Goal: Task Accomplishment & Management: Use online tool/utility

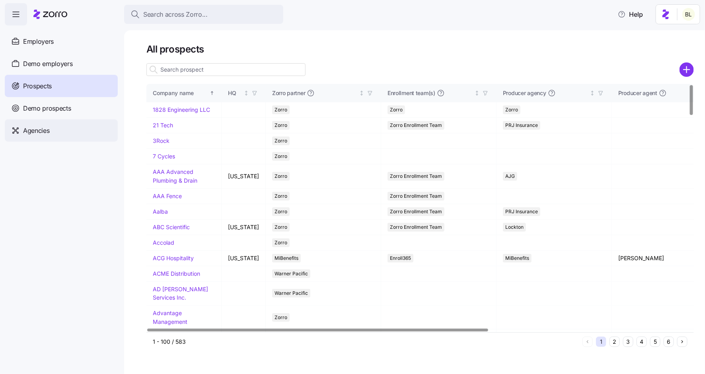
click at [56, 129] on div "Agencies" at bounding box center [61, 130] width 113 height 22
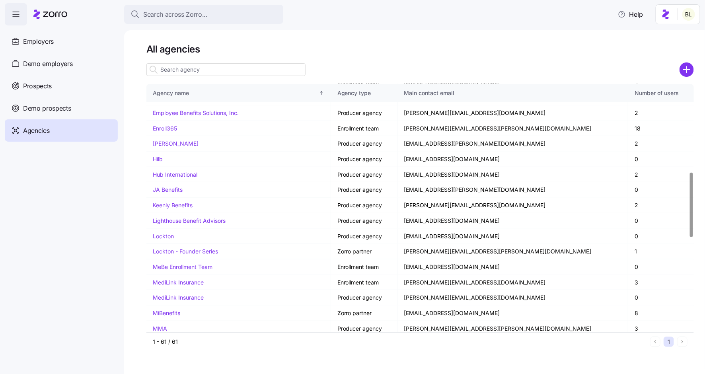
scroll to position [336, 0]
click at [188, 247] on link "Lockton - Founder Series" at bounding box center [185, 250] width 65 height 7
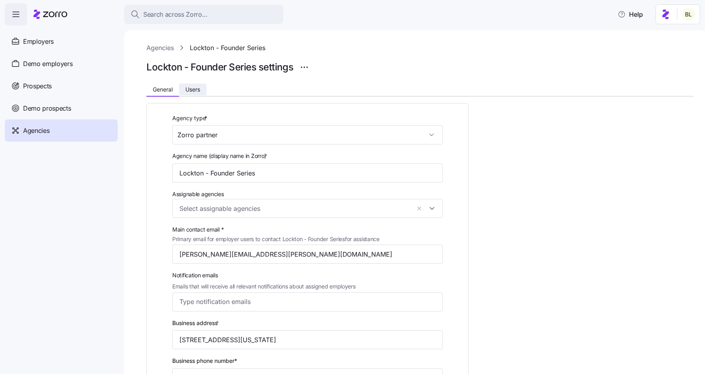
click at [201, 93] on button "Users" at bounding box center [192, 90] width 27 height 12
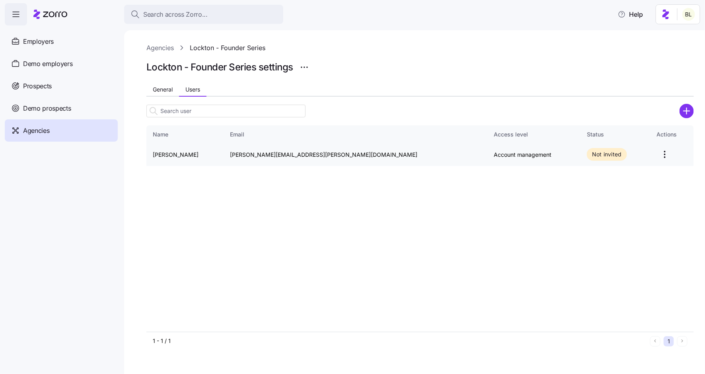
click at [644, 152] on html "Search across Zorro... Help Employers Demo employers Prospects Demo prospects A…" at bounding box center [352, 184] width 705 height 369
click at [632, 175] on div "Send invitation email" at bounding box center [607, 173] width 54 height 9
click at [689, 16] on icon "button" at bounding box center [690, 18] width 6 height 6
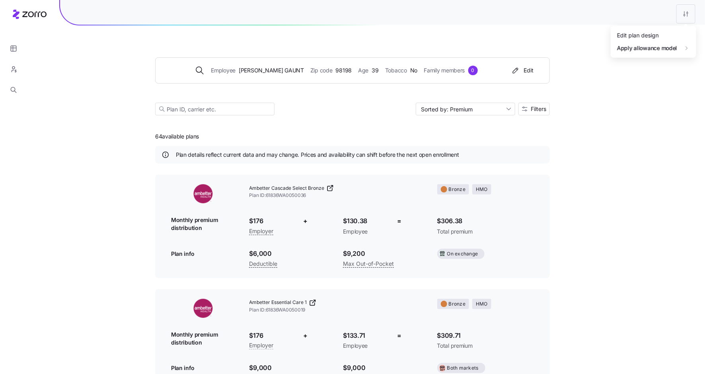
click at [690, 12] on html "Employee ADAM GAUNT Zip code 98198 Age 39 Tobacco No Family members 0 Edit Sort…" at bounding box center [352, 373] width 705 height 747
click at [658, 34] on div "Edit plan design" at bounding box center [638, 35] width 42 height 9
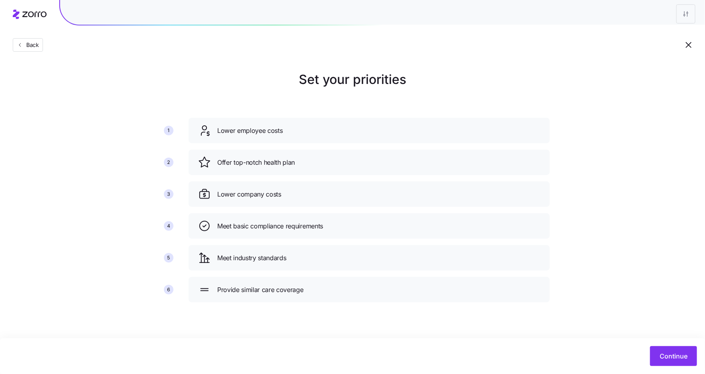
click at [529, 68] on main "Set your priorities 1 2 3 4 5 6 Lower employee costs Offer top-notch health pla…" at bounding box center [352, 187] width 705 height 374
click at [306, 55] on div "Back" at bounding box center [352, 29] width 705 height 58
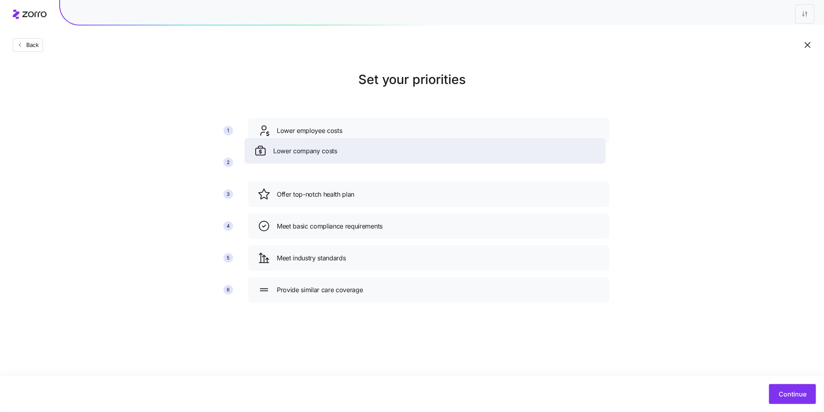
drag, startPoint x: 333, startPoint y: 197, endPoint x: 330, endPoint y: 153, distance: 43.5
click at [330, 153] on span "Lower company costs" at bounding box center [305, 151] width 64 height 10
drag, startPoint x: 337, startPoint y: 192, endPoint x: 337, endPoint y: 154, distance: 37.8
click at [337, 154] on span "Offer top-notch health plan" at bounding box center [316, 157] width 78 height 10
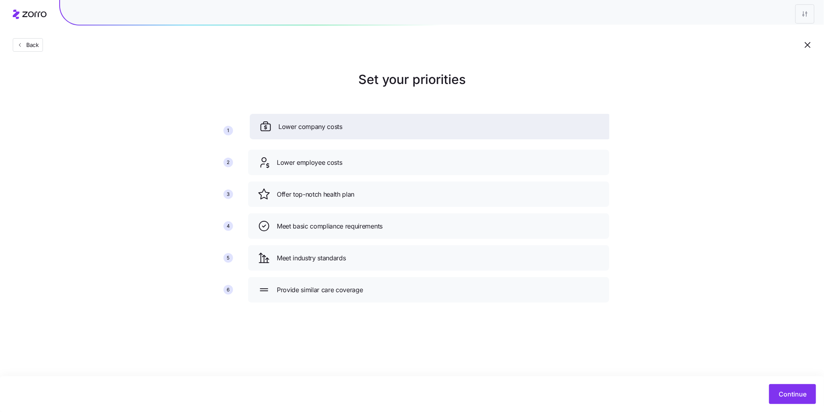
drag, startPoint x: 352, startPoint y: 195, endPoint x: 354, endPoint y: 127, distance: 67.7
click at [354, 127] on div "Lower company costs" at bounding box center [430, 126] width 342 height 13
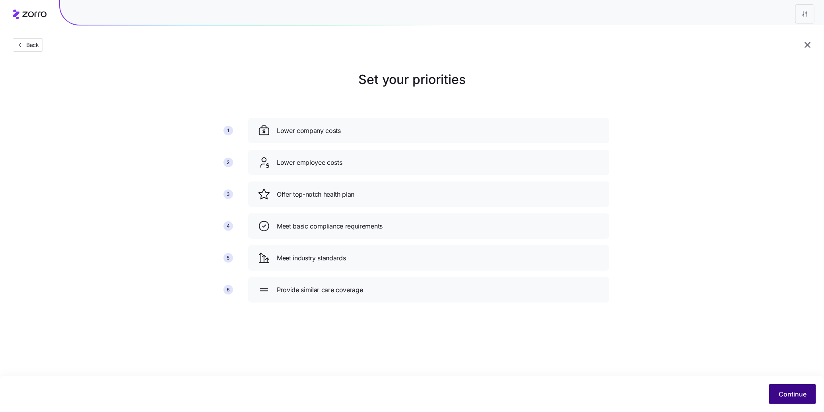
click at [705, 374] on span "Continue" at bounding box center [793, 394] width 28 height 10
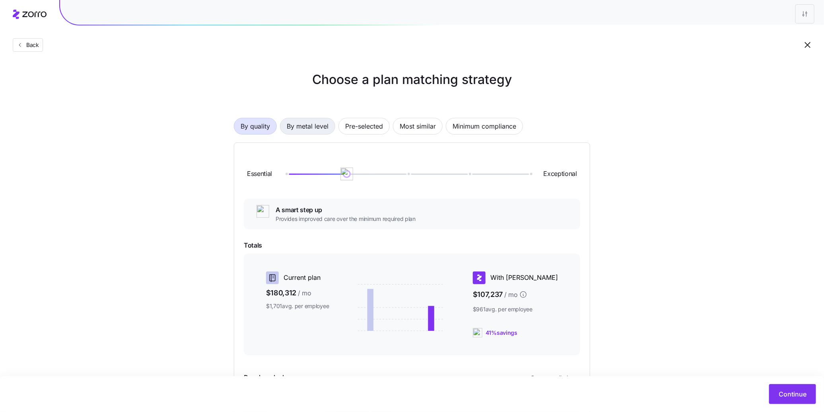
click at [310, 125] on span "By metal level" at bounding box center [308, 126] width 42 height 16
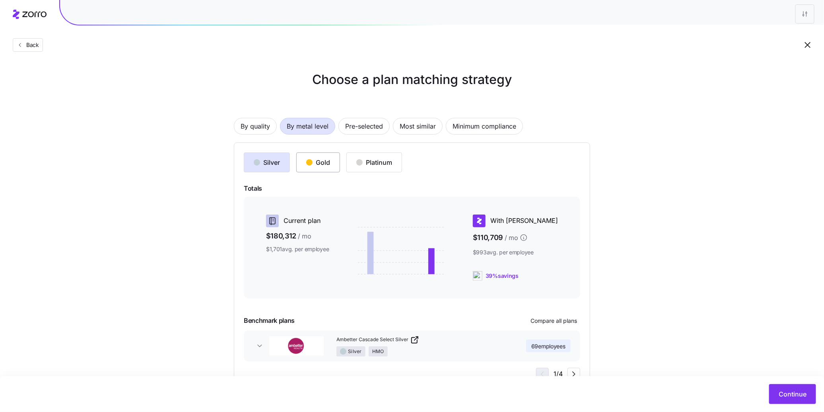
click at [327, 162] on div "Gold" at bounding box center [318, 163] width 24 height 10
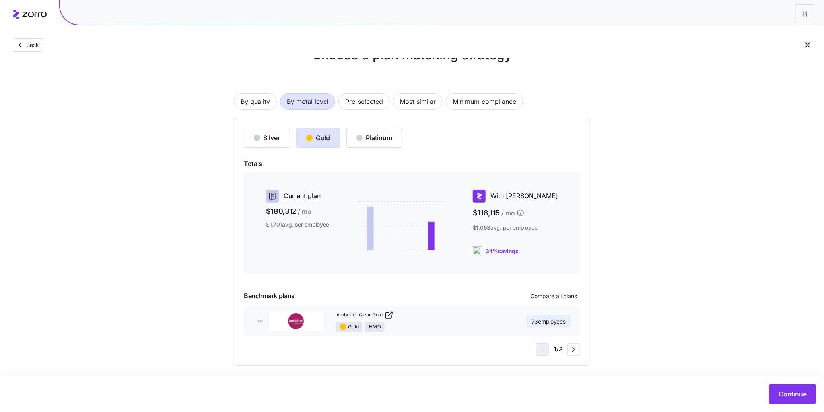
scroll to position [29, 0]
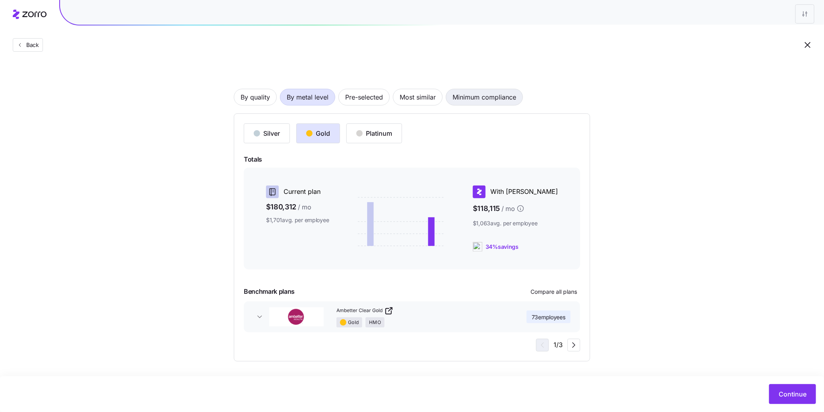
click at [495, 100] on span "Minimum compliance" at bounding box center [485, 97] width 64 height 16
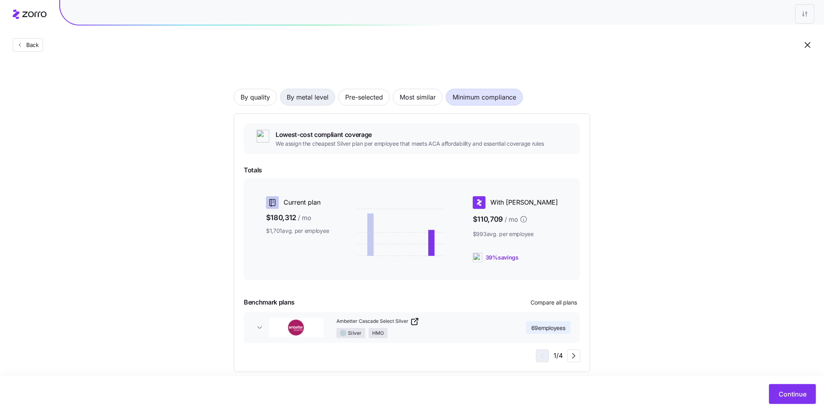
click at [314, 100] on span "By metal level" at bounding box center [308, 97] width 42 height 16
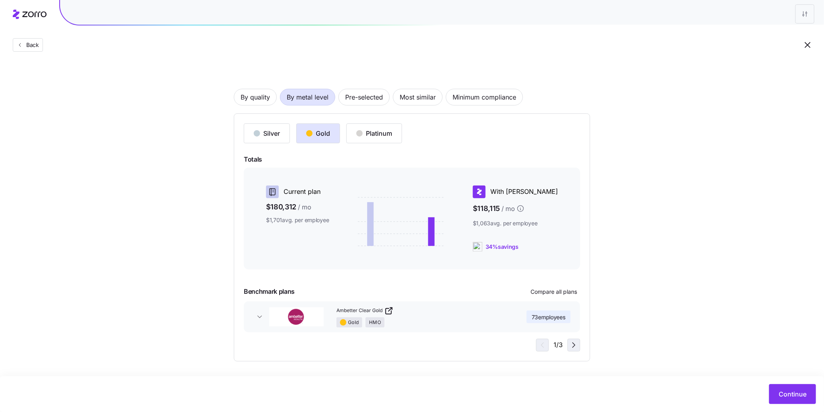
click at [578, 347] on icon "button" at bounding box center [574, 345] width 10 height 10
click at [577, 345] on icon "button" at bounding box center [574, 345] width 10 height 10
click at [545, 292] on span "Compare all plans" at bounding box center [554, 292] width 47 height 8
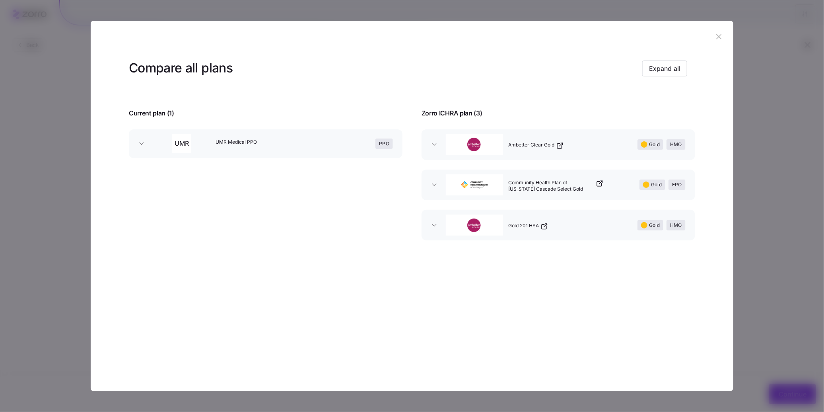
click at [433, 146] on icon "button" at bounding box center [435, 144] width 8 height 8
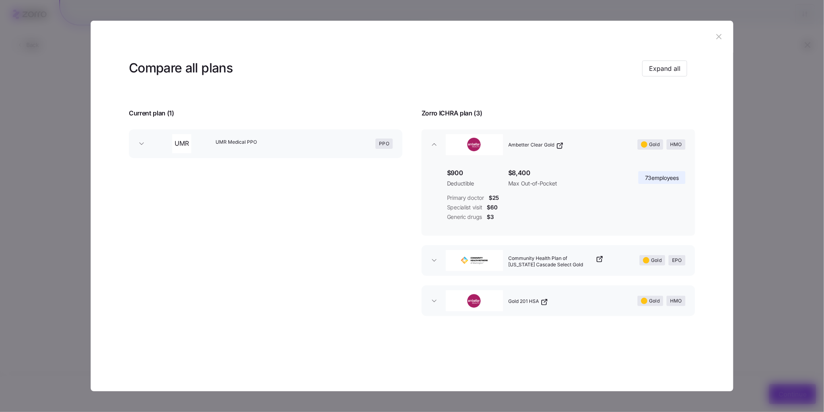
click at [436, 144] on icon "button" at bounding box center [435, 144] width 8 height 8
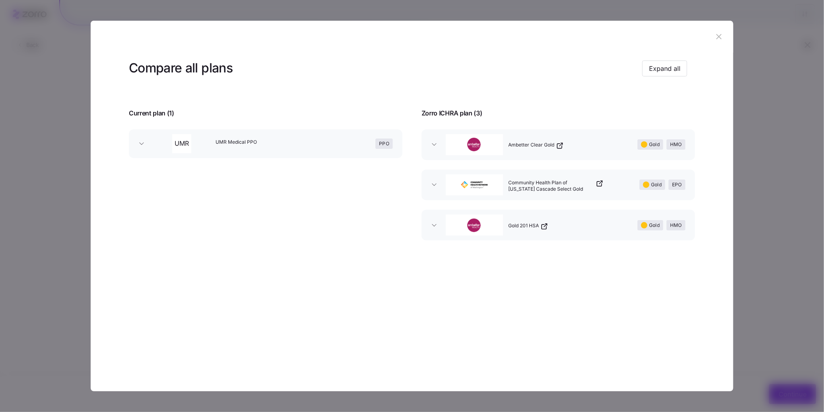
click at [705, 35] on icon "button" at bounding box center [719, 36] width 9 height 9
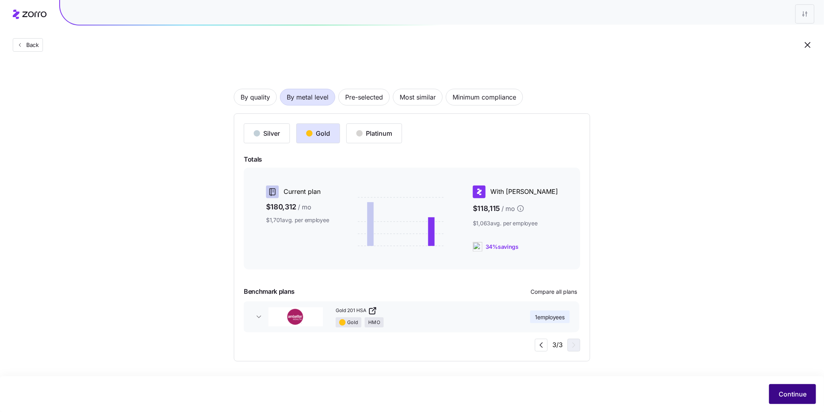
click at [705, 374] on button "Continue" at bounding box center [792, 394] width 47 height 20
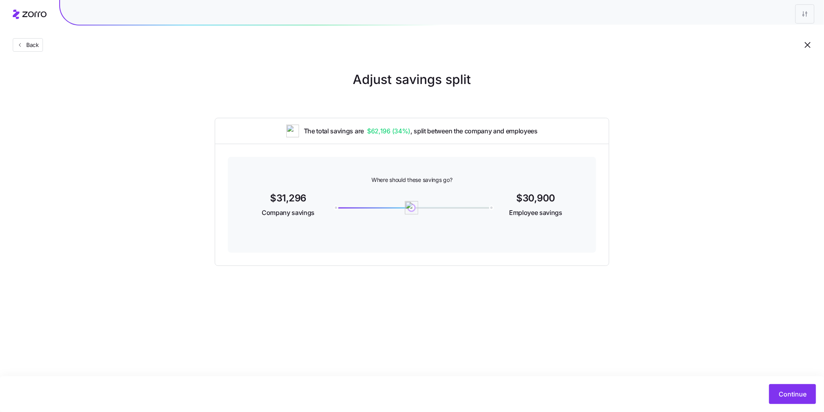
drag, startPoint x: 334, startPoint y: 205, endPoint x: 412, endPoint y: 207, distance: 78.0
click at [412, 207] on img at bounding box center [412, 208] width 14 height 14
click at [705, 374] on span "Continue" at bounding box center [793, 394] width 28 height 10
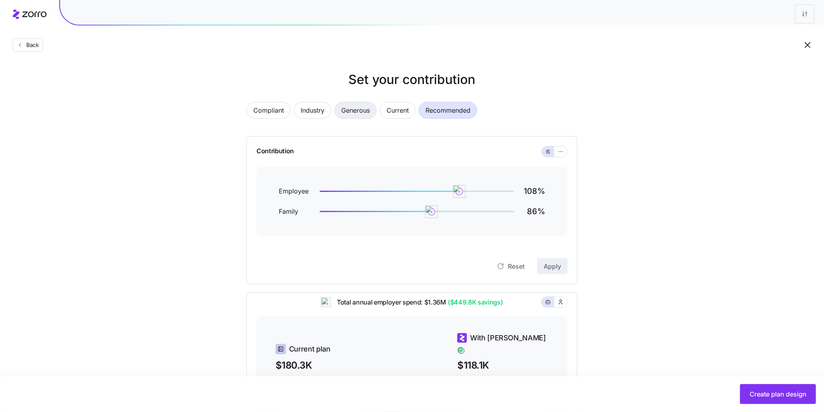
click at [360, 109] on span "Generous" at bounding box center [355, 110] width 29 height 16
click at [448, 106] on span "Recommended" at bounding box center [448, 110] width 45 height 16
click at [561, 158] on div "Contribution" at bounding box center [412, 151] width 311 height 30
click at [561, 153] on icon "button" at bounding box center [561, 152] width 6 height 10
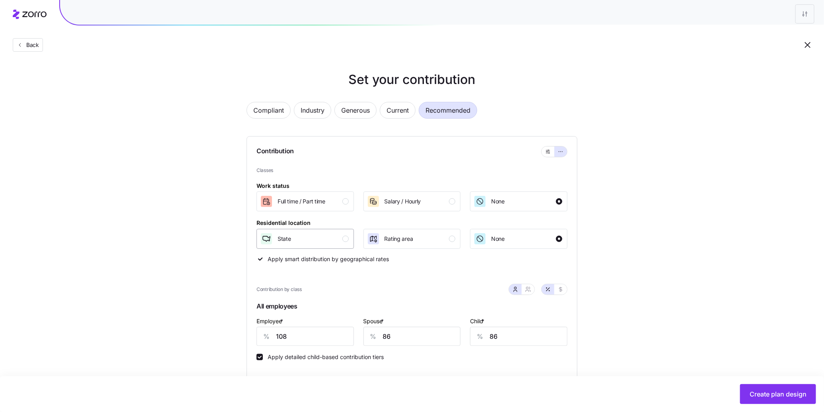
click at [344, 237] on div "button" at bounding box center [346, 239] width 6 height 6
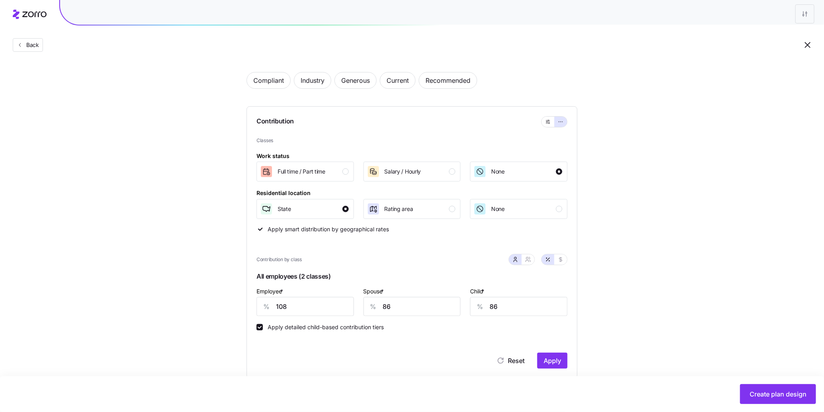
scroll to position [30, 0]
click at [282, 306] on input "108" at bounding box center [305, 305] width 97 height 19
type input "90"
type input "80"
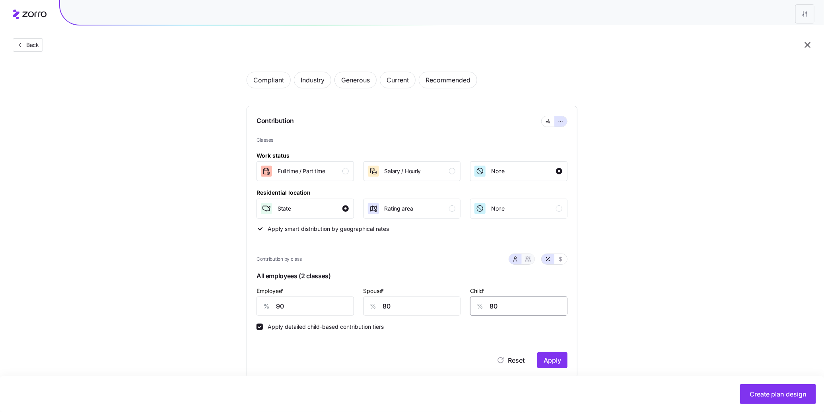
type input "80"
click at [530, 258] on icon "button" at bounding box center [530, 258] width 1 height 2
type input "85"
type input "86"
click at [519, 258] on icon "button" at bounding box center [515, 259] width 6 height 6
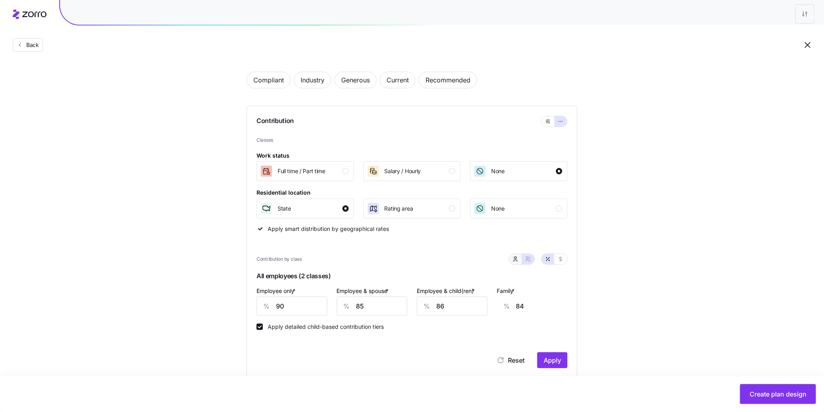
type input "80"
click at [561, 258] on icon "button" at bounding box center [561, 259] width 3 height 4
type input "591"
type input "526"
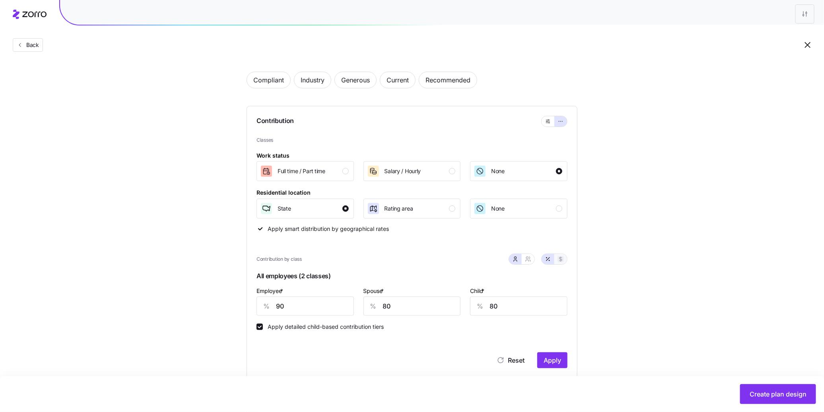
type input "213"
click at [547, 259] on icon "button" at bounding box center [548, 259] width 6 height 6
type input "90"
type input "80"
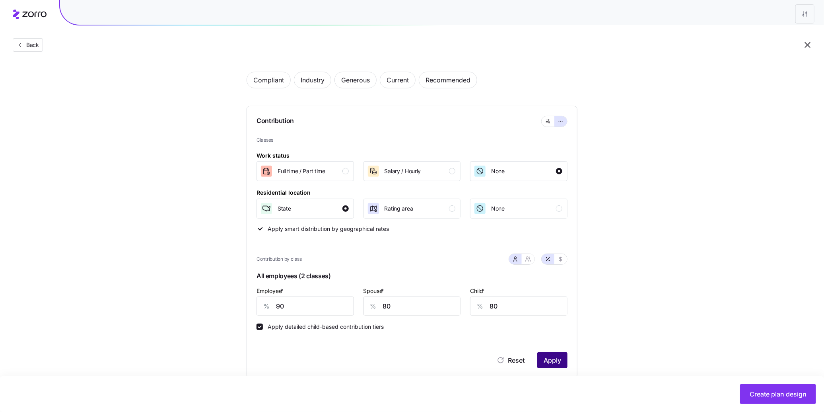
click at [557, 362] on span "Apply" at bounding box center [553, 360] width 18 height 10
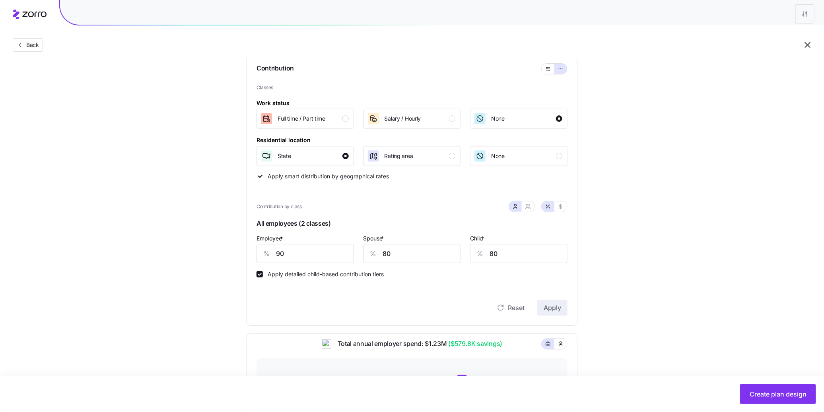
scroll to position [0, 0]
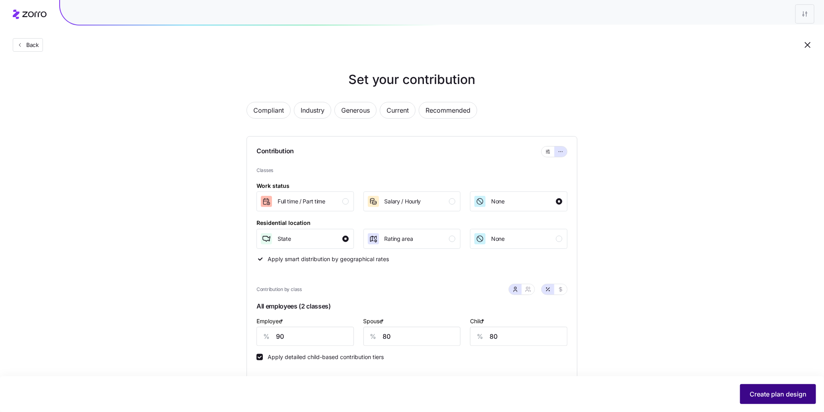
click at [705, 374] on span "Create plan design" at bounding box center [778, 394] width 57 height 10
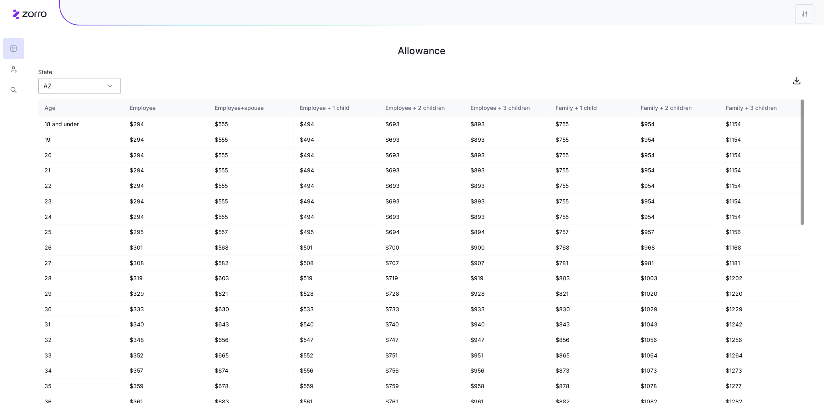
click at [86, 87] on input "AZ" at bounding box center [79, 86] width 83 height 16
click at [84, 122] on div "WA" at bounding box center [79, 122] width 76 height 15
type input "WA"
click at [11, 66] on icon "button" at bounding box center [13, 69] width 7 height 8
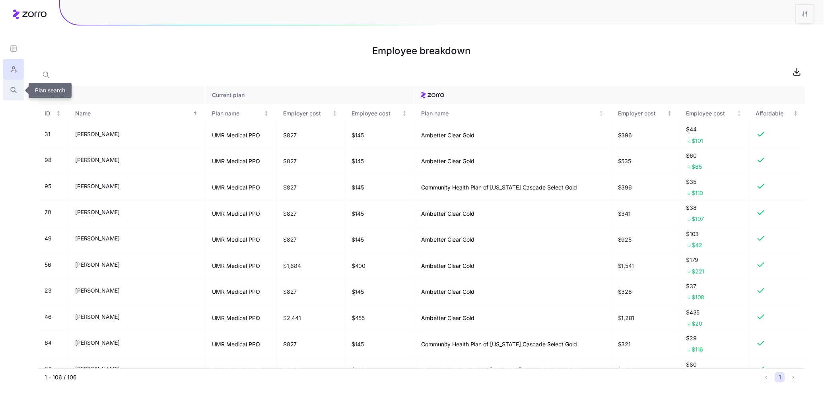
click at [13, 90] on icon "button" at bounding box center [13, 90] width 7 height 8
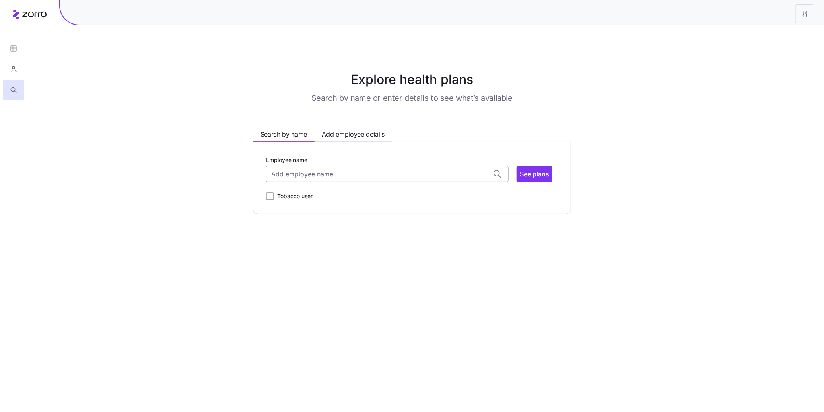
click at [319, 169] on input "Employee name" at bounding box center [387, 174] width 243 height 16
click at [316, 221] on span "[PERSON_NAME] ( 49 )" at bounding box center [304, 218] width 63 height 10
type input "[PERSON_NAME]"
click at [532, 171] on span "See plans" at bounding box center [534, 174] width 29 height 10
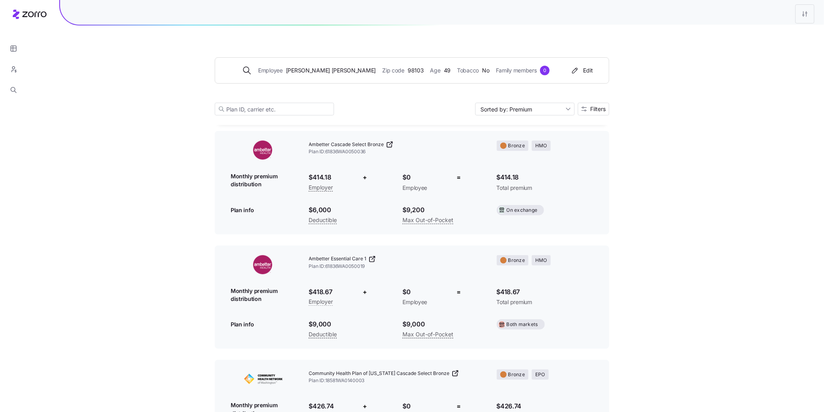
scroll to position [6, 0]
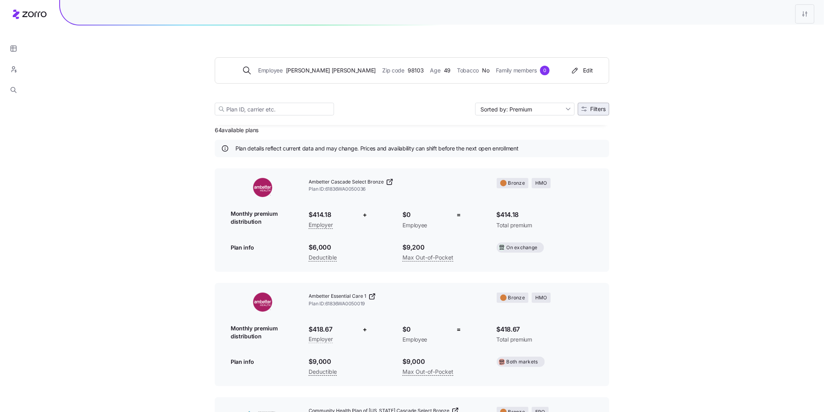
click at [600, 107] on span "Filters" at bounding box center [598, 109] width 16 height 6
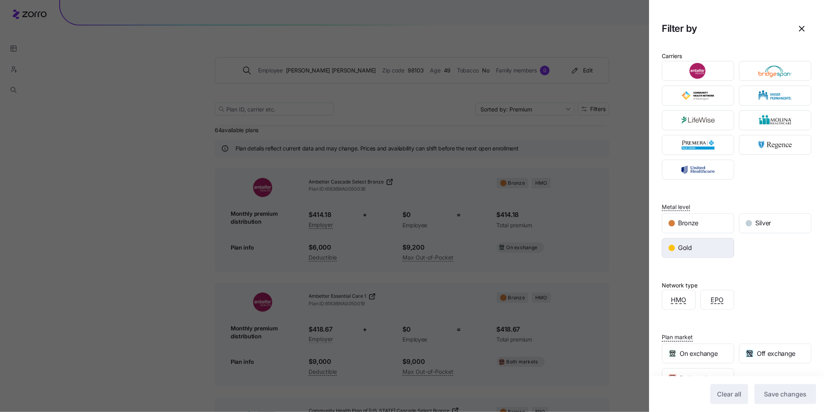
click at [705, 249] on div "Gold" at bounding box center [698, 247] width 72 height 19
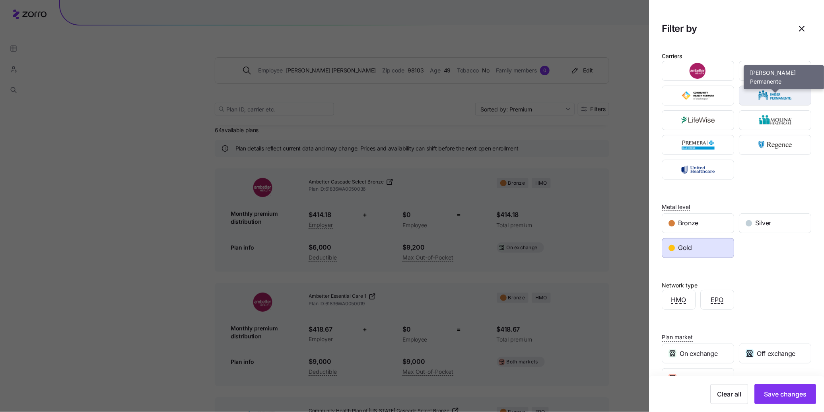
click at [705, 89] on img "button" at bounding box center [775, 96] width 58 height 16
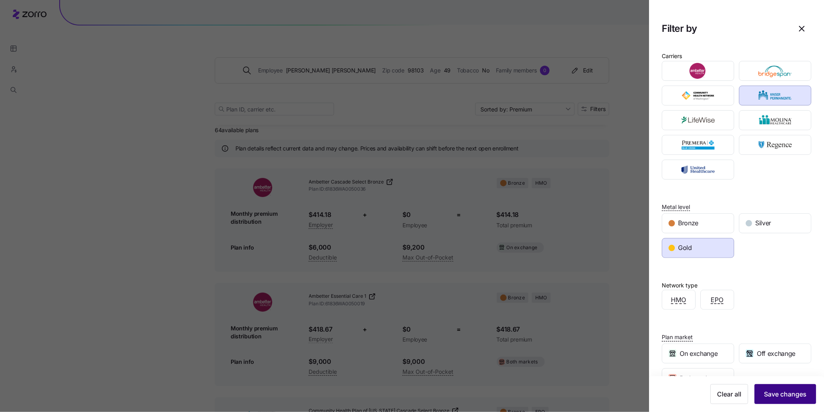
click at [705, 374] on span "Save changes" at bounding box center [785, 394] width 43 height 10
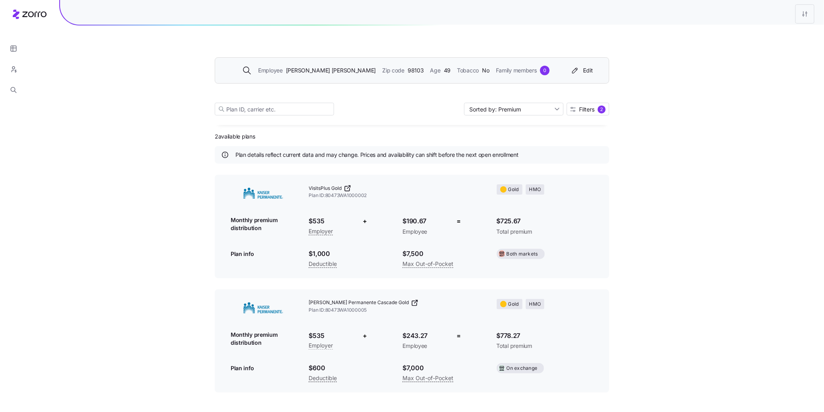
click at [311, 64] on div "Employee [PERSON_NAME] Zip code 98103 Age [DEMOGRAPHIC_DATA] Tobacco No Family …" at bounding box center [411, 70] width 372 height 13
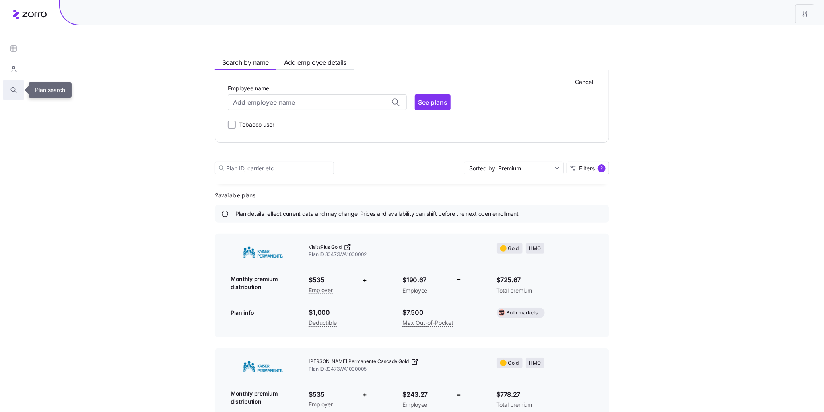
click at [13, 92] on icon "button" at bounding box center [13, 90] width 7 height 8
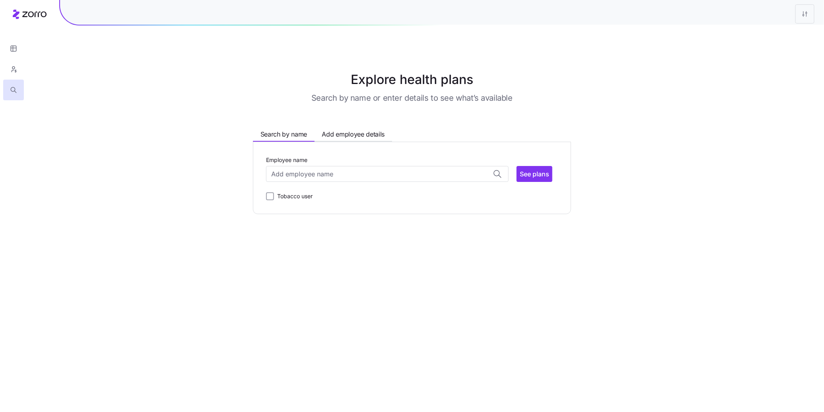
click at [403, 184] on div "Employee name [PERSON_NAME] ( 39 ) 98198 [PERSON_NAME] ( 49 ) 98103 [PERSON_NAM…" at bounding box center [412, 178] width 292 height 46
click at [403, 174] on input "Employee name" at bounding box center [387, 174] width 243 height 16
click at [380, 251] on div "[PERSON_NAME] ( 38 ) 98374" at bounding box center [387, 243] width 239 height 23
type input "[PERSON_NAME]"
click at [10, 66] on icon "button" at bounding box center [13, 69] width 7 height 8
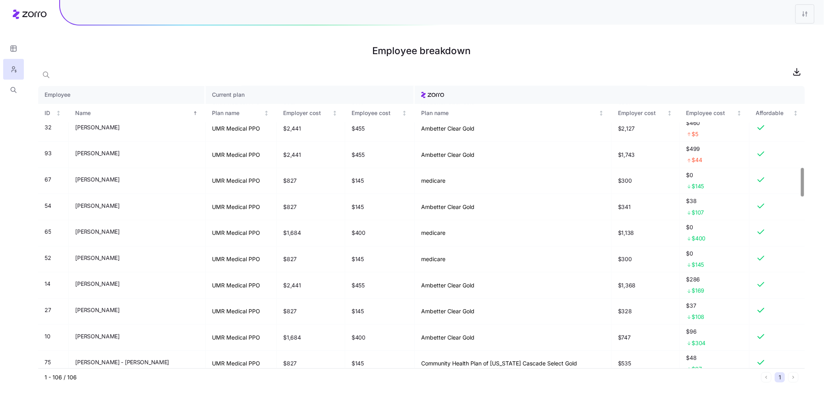
scroll to position [805, 0]
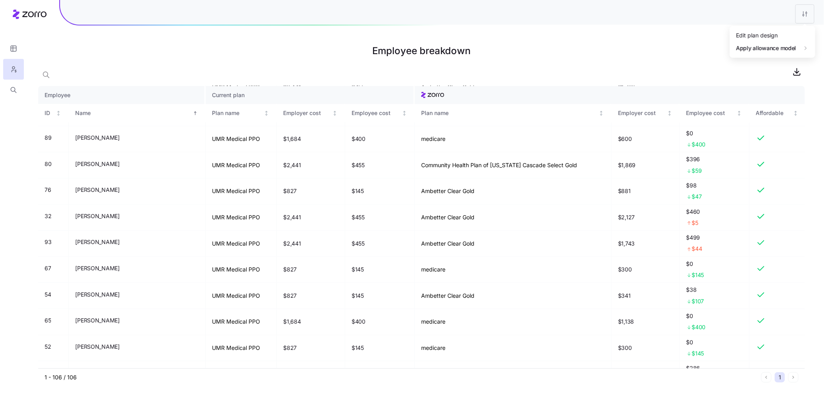
click at [705, 16] on html "Employee breakdown Employee Current plan ID Name Plan name Employer cost Employ…" at bounding box center [412, 206] width 824 height 412
click at [705, 37] on div "Edit plan design" at bounding box center [772, 35] width 79 height 13
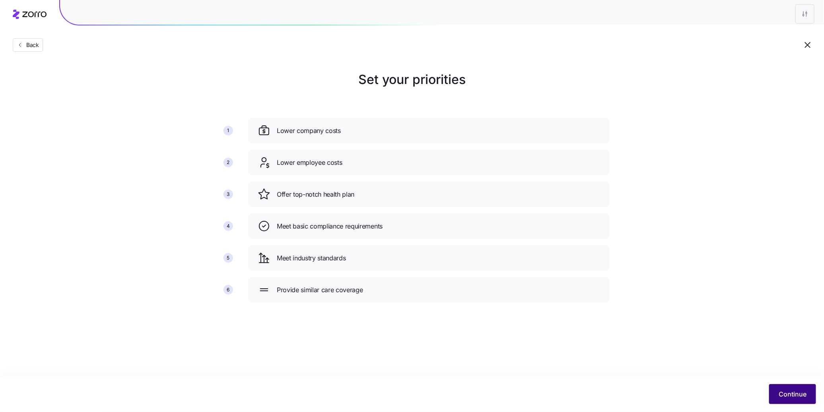
click at [705, 374] on button "Continue" at bounding box center [792, 394] width 47 height 20
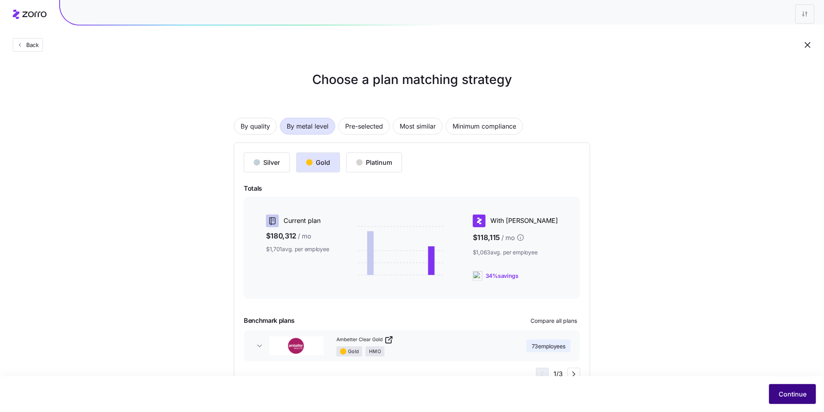
click at [705, 374] on span "Continue" at bounding box center [793, 394] width 28 height 10
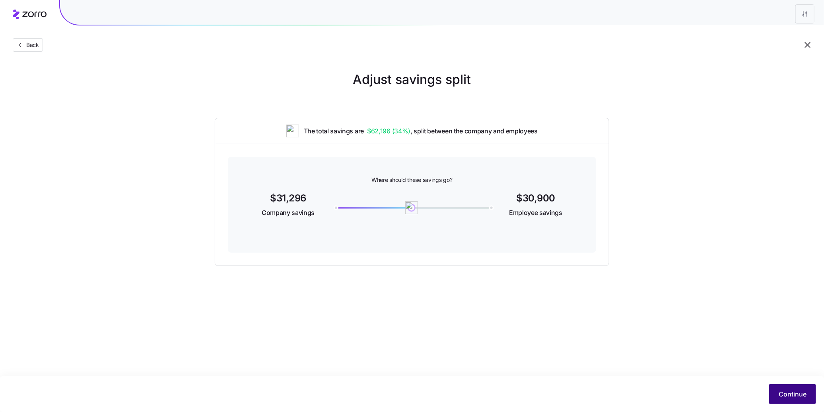
click at [705, 374] on span "Continue" at bounding box center [793, 394] width 28 height 10
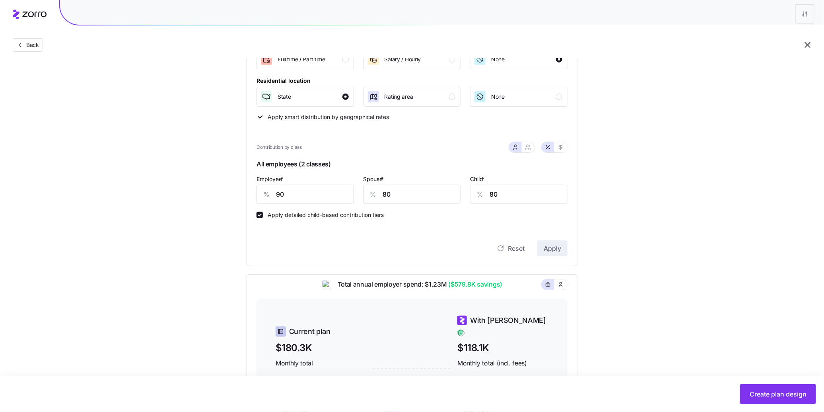
scroll to position [144, 0]
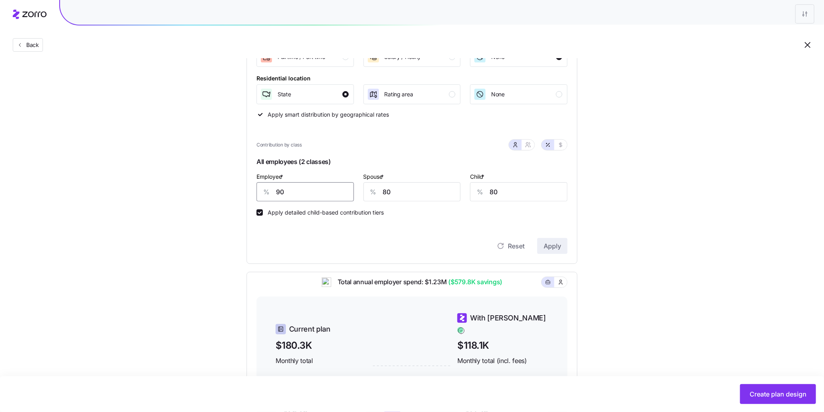
click at [276, 192] on input "90" at bounding box center [305, 191] width 97 height 19
type input "50"
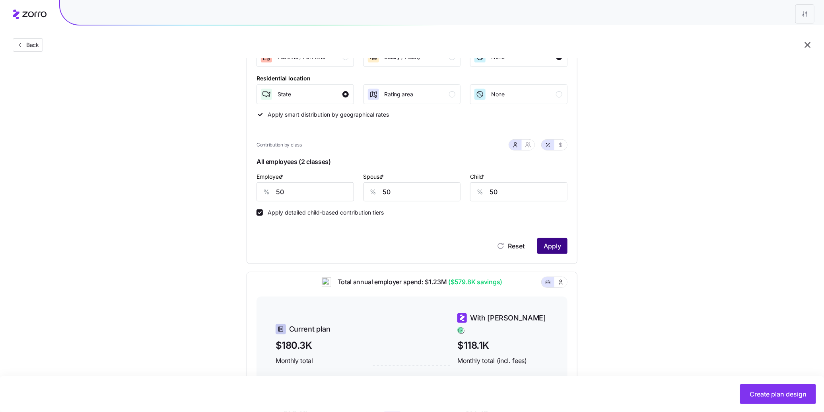
click at [561, 245] on span "Apply" at bounding box center [553, 246] width 18 height 10
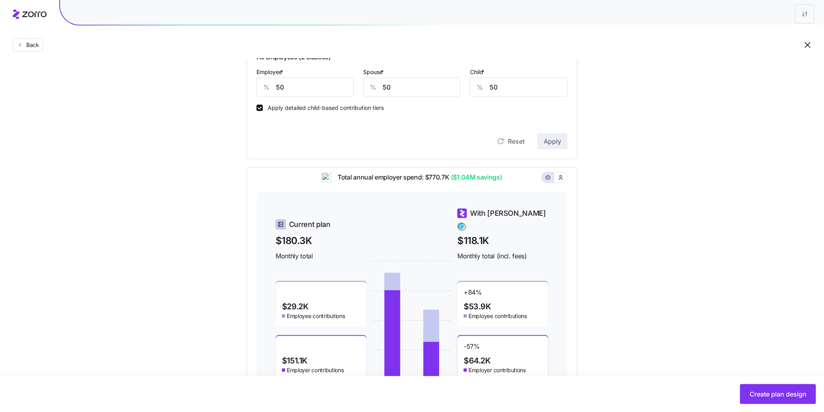
scroll to position [251, 0]
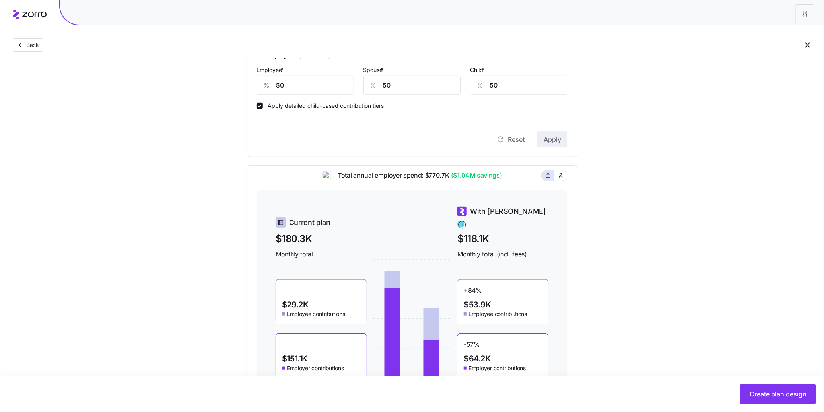
click at [705, 374] on div "Create plan design" at bounding box center [412, 394] width 824 height 36
click at [705, 374] on span "Create plan design" at bounding box center [778, 394] width 57 height 10
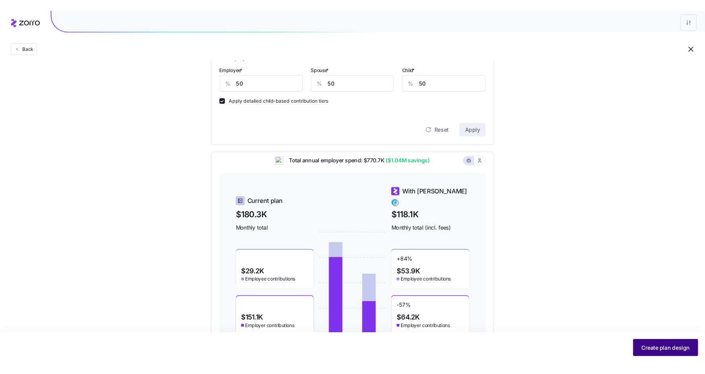
scroll to position [0, 0]
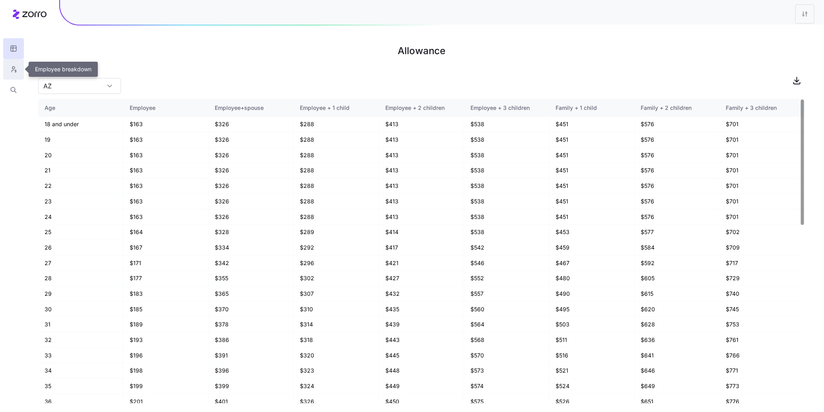
click at [12, 68] on icon "button" at bounding box center [13, 67] width 2 height 2
